Goal: Task Accomplishment & Management: Complete application form

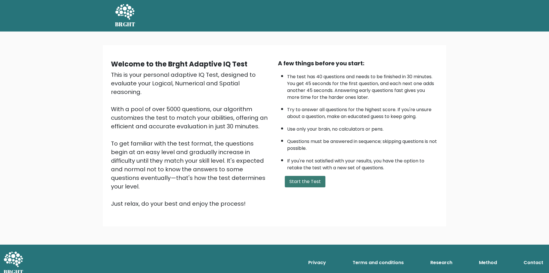
click at [315, 179] on button "Start the Test" at bounding box center [305, 181] width 41 height 11
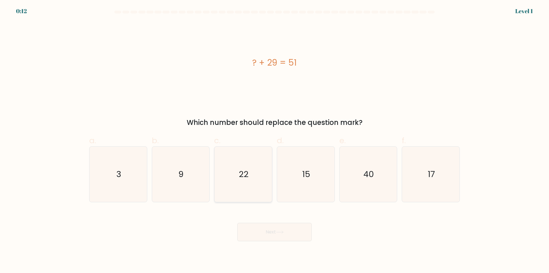
click at [240, 152] on icon "22" at bounding box center [243, 174] width 55 height 55
click at [275, 140] on input "c. 22" at bounding box center [275, 138] width 0 height 4
radio input "true"
click at [262, 229] on button "Next" at bounding box center [275, 232] width 74 height 18
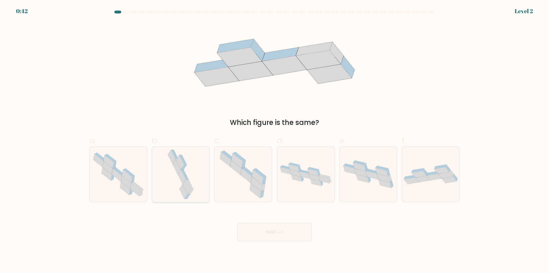
click at [183, 174] on icon at bounding box center [182, 176] width 8 height 14
click at [275, 140] on input "b." at bounding box center [275, 138] width 0 height 4
radio input "true"
click at [265, 236] on button "Next" at bounding box center [275, 232] width 74 height 18
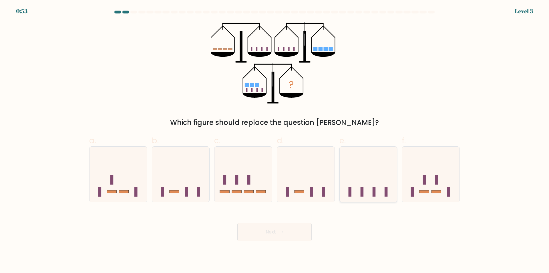
click at [377, 171] on icon at bounding box center [369, 175] width 58 height 48
click at [275, 140] on input "e." at bounding box center [275, 138] width 0 height 4
radio input "true"
click at [306, 235] on button "Next" at bounding box center [275, 232] width 74 height 18
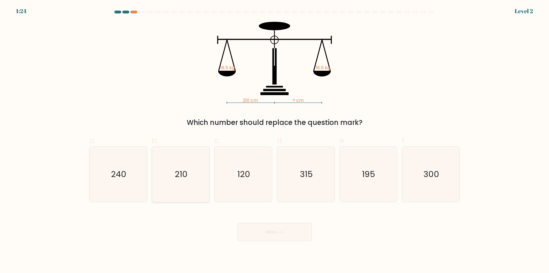
click at [191, 175] on icon "210" at bounding box center [180, 174] width 55 height 55
click at [275, 140] on input "b. 210" at bounding box center [275, 138] width 0 height 4
radio input "true"
click at [284, 233] on icon at bounding box center [280, 231] width 8 height 3
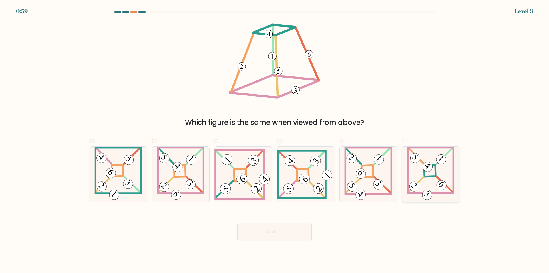
click at [420, 175] on icon at bounding box center [430, 174] width 47 height 55
click at [275, 140] on input "f." at bounding box center [275, 138] width 0 height 4
radio input "true"
click at [281, 236] on button "Next" at bounding box center [275, 232] width 74 height 18
click at [281, 227] on button "Next" at bounding box center [275, 232] width 74 height 18
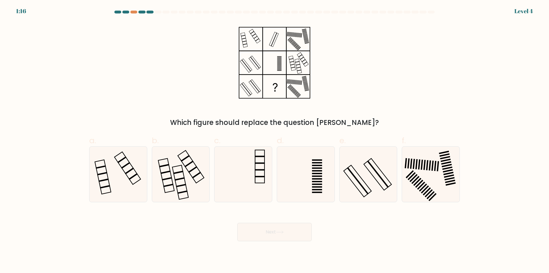
drag, startPoint x: 113, startPoint y: 179, endPoint x: 0, endPoint y: 176, distance: 113.1
click at [0, 176] on form at bounding box center [274, 126] width 549 height 230
click at [123, 171] on icon at bounding box center [118, 174] width 55 height 55
click at [275, 140] on input "a." at bounding box center [275, 138] width 0 height 4
radio input "true"
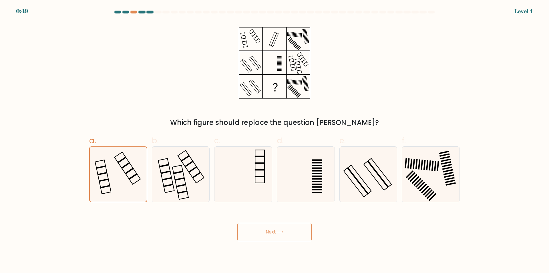
click at [297, 238] on button "Next" at bounding box center [275, 232] width 74 height 18
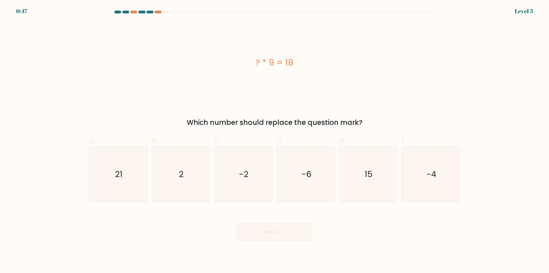
click at [293, 238] on button "Next" at bounding box center [275, 232] width 74 height 18
click at [378, 112] on div "? * 9 = 18 Which number should replace the question mark?" at bounding box center [275, 75] width 378 height 106
click at [167, 181] on icon "2" at bounding box center [180, 174] width 55 height 55
click at [275, 140] on input "b. 2" at bounding box center [275, 138] width 0 height 4
radio input "true"
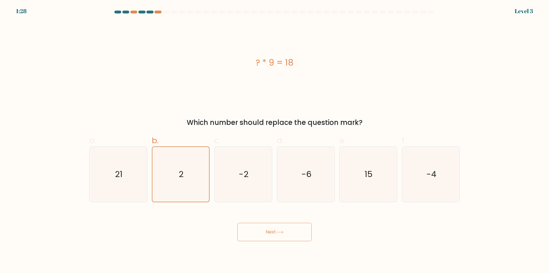
click at [290, 236] on button "Next" at bounding box center [275, 232] width 74 height 18
click at [259, 232] on button "Next" at bounding box center [275, 232] width 74 height 18
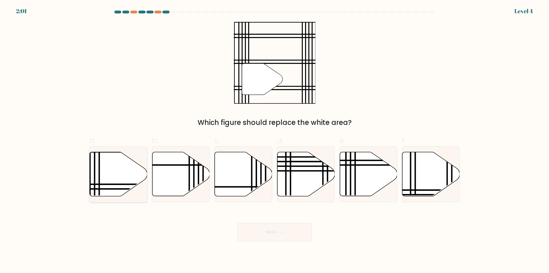
click at [104, 176] on icon at bounding box center [119, 174] width 58 height 44
click at [275, 140] on input "a." at bounding box center [275, 138] width 0 height 4
radio input "true"
click at [271, 230] on button "Next" at bounding box center [275, 232] width 74 height 18
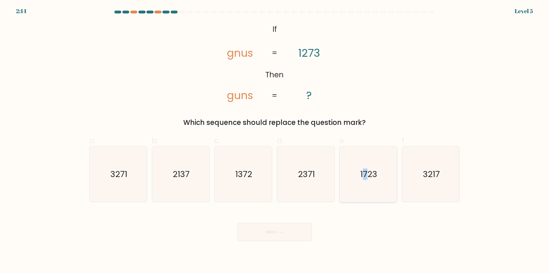
click at [366, 180] on icon "1723" at bounding box center [368, 174] width 55 height 55
click at [371, 172] on text "1723" at bounding box center [369, 174] width 17 height 11
click at [275, 140] on input "e. 1723" at bounding box center [275, 138] width 0 height 4
radio input "true"
click at [304, 230] on button "Next" at bounding box center [275, 232] width 74 height 18
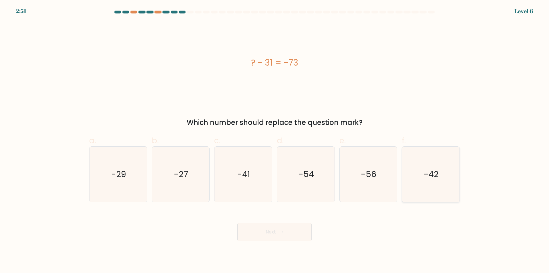
click at [420, 178] on icon "-42" at bounding box center [430, 174] width 55 height 55
click at [275, 140] on input "f. -42" at bounding box center [275, 138] width 0 height 4
radio input "true"
click at [300, 236] on button "Next" at bounding box center [275, 232] width 74 height 18
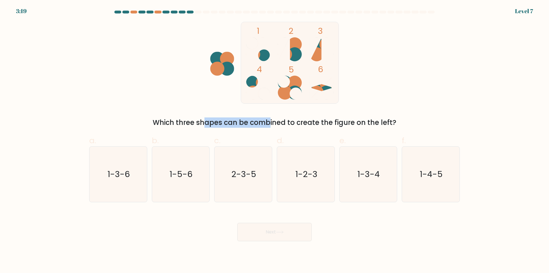
drag, startPoint x: 167, startPoint y: 124, endPoint x: 216, endPoint y: 126, distance: 49.6
click at [216, 126] on div "Which three shapes can be combined to create the figure on the left?" at bounding box center [275, 122] width 364 height 10
click at [236, 124] on div "Which three shapes can be combined to create the figure on the left?" at bounding box center [275, 122] width 364 height 10
click at [321, 41] on ellipse at bounding box center [327, 44] width 14 height 14
click at [183, 167] on icon "1-5-6" at bounding box center [180, 174] width 55 height 55
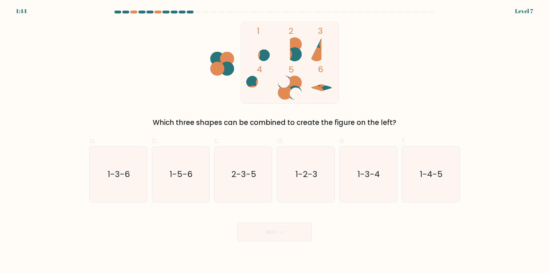
click at [275, 140] on input "b. 1-5-6" at bounding box center [275, 138] width 0 height 4
radio input "true"
click at [284, 232] on icon at bounding box center [280, 231] width 8 height 3
click at [266, 230] on button "Next" at bounding box center [275, 232] width 74 height 18
